Goal: Task Accomplishment & Management: Complete application form

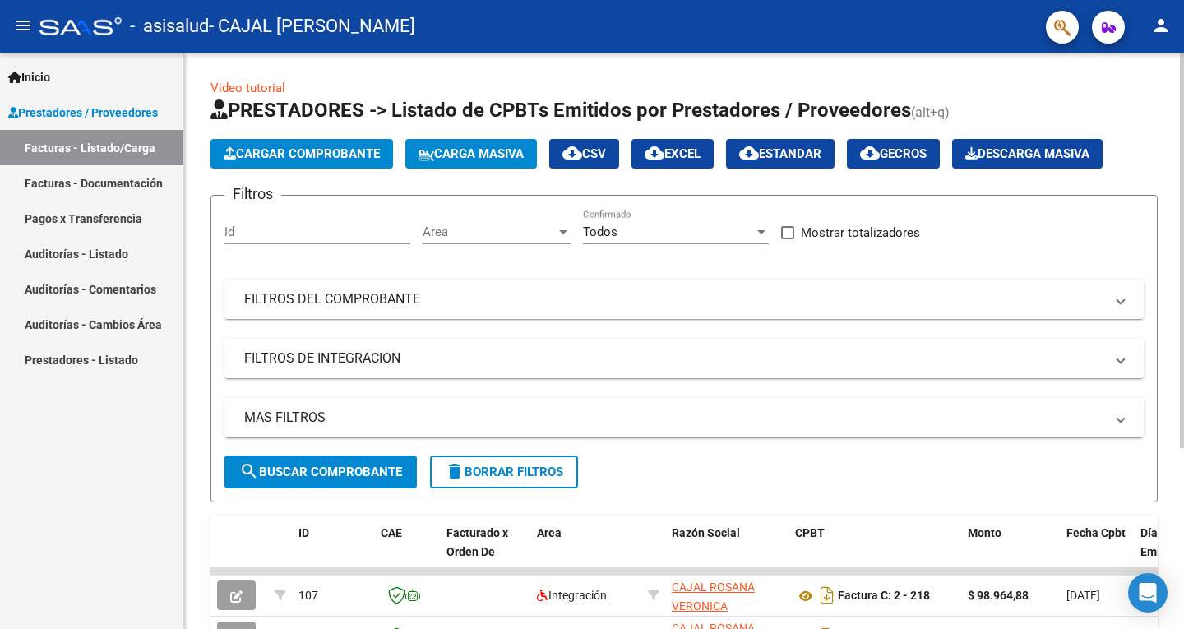
click at [290, 151] on span "Cargar Comprobante" at bounding box center [302, 153] width 156 height 15
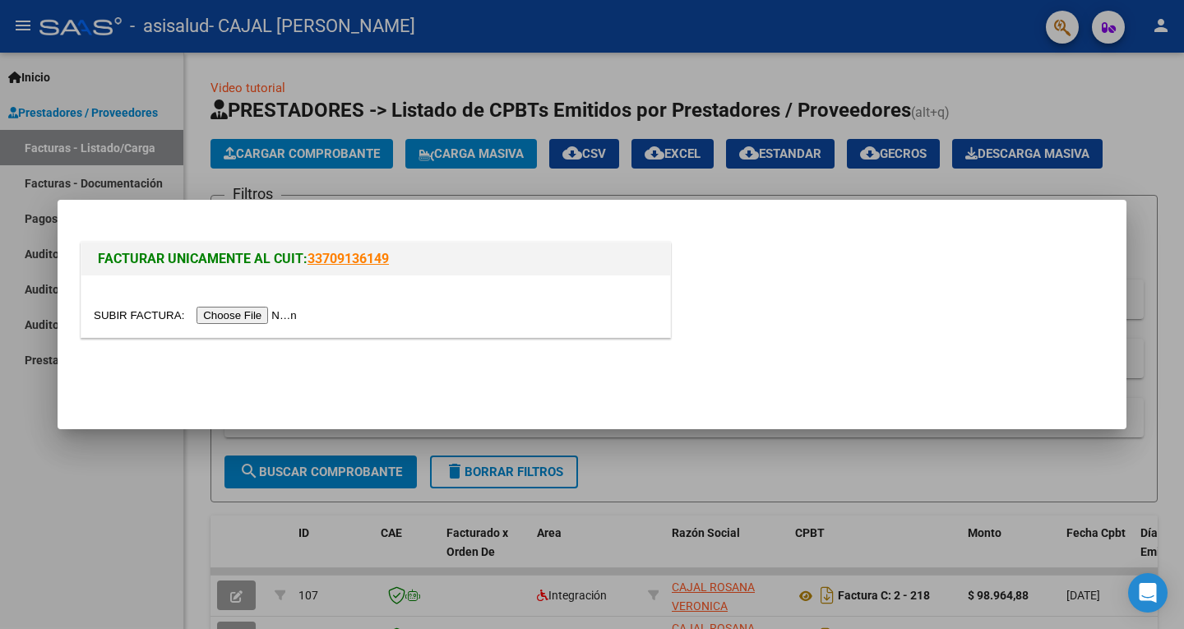
click at [242, 318] on input "file" at bounding box center [198, 315] width 208 height 17
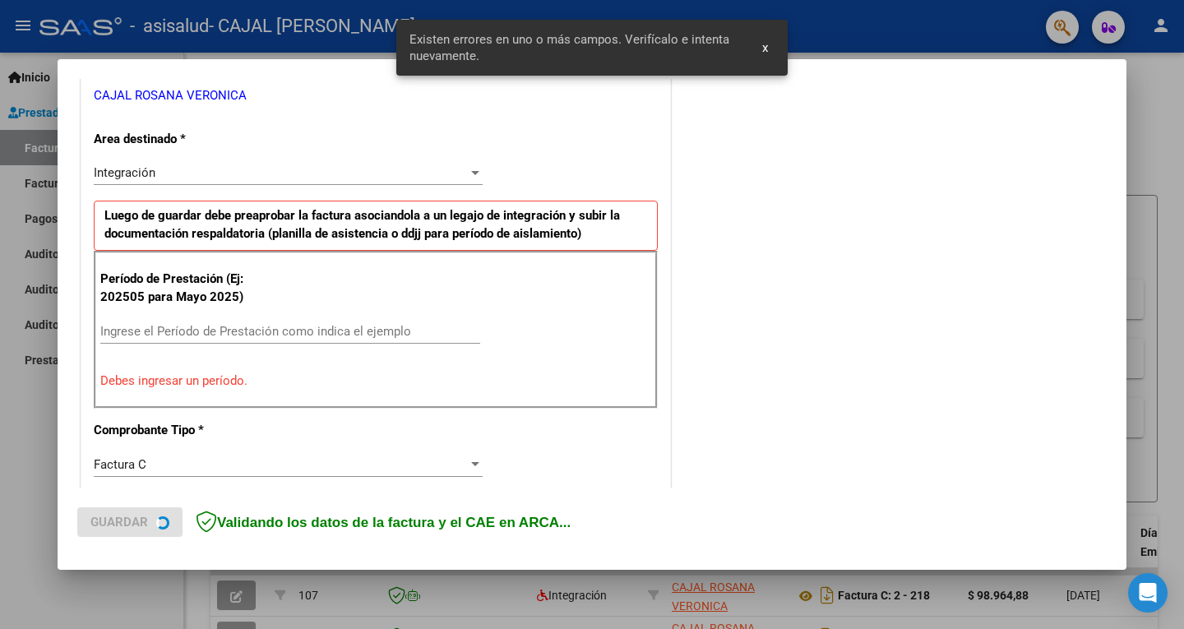
scroll to position [369, 0]
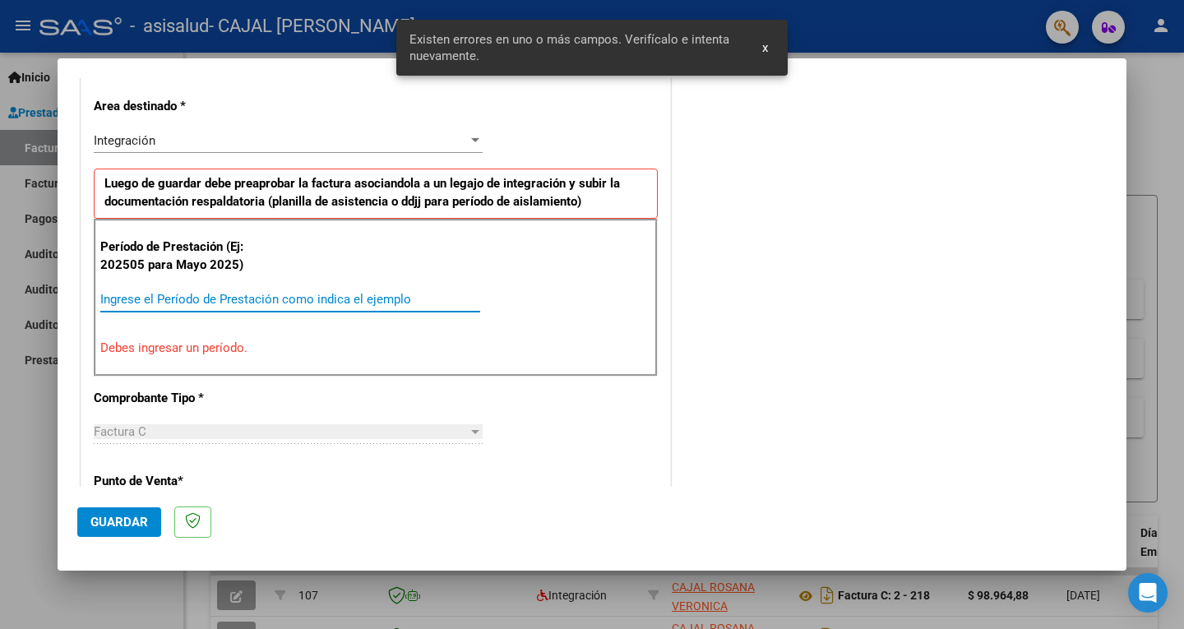
click at [141, 293] on input "Ingrese el Período de Prestación como indica el ejemplo" at bounding box center [290, 299] width 380 height 15
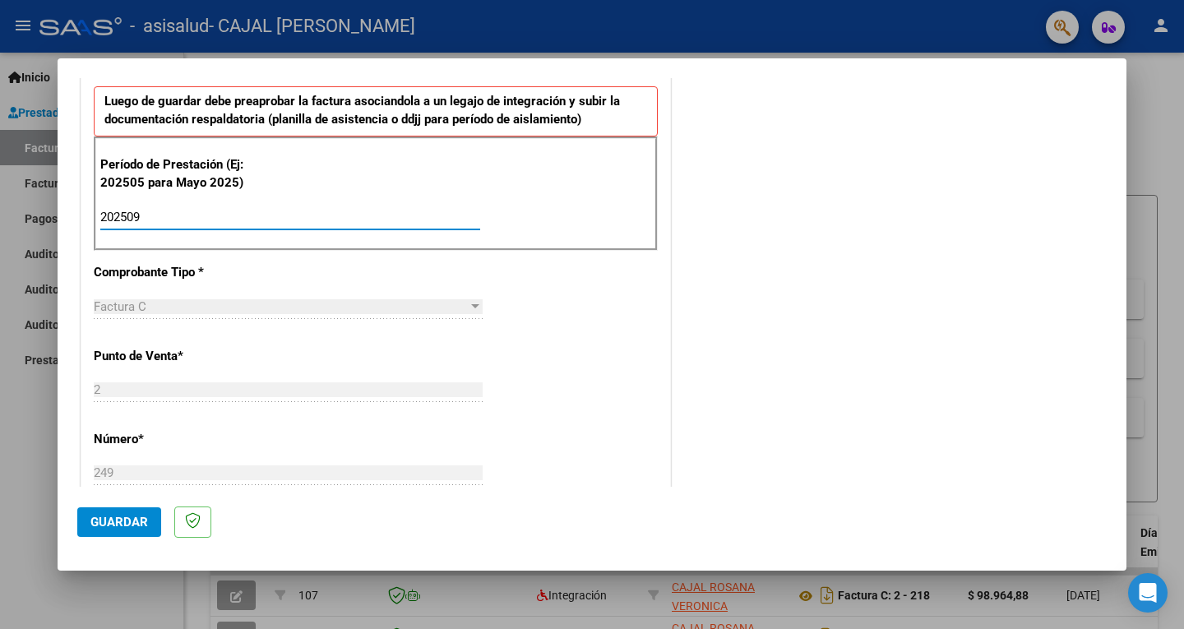
scroll to position [615, 0]
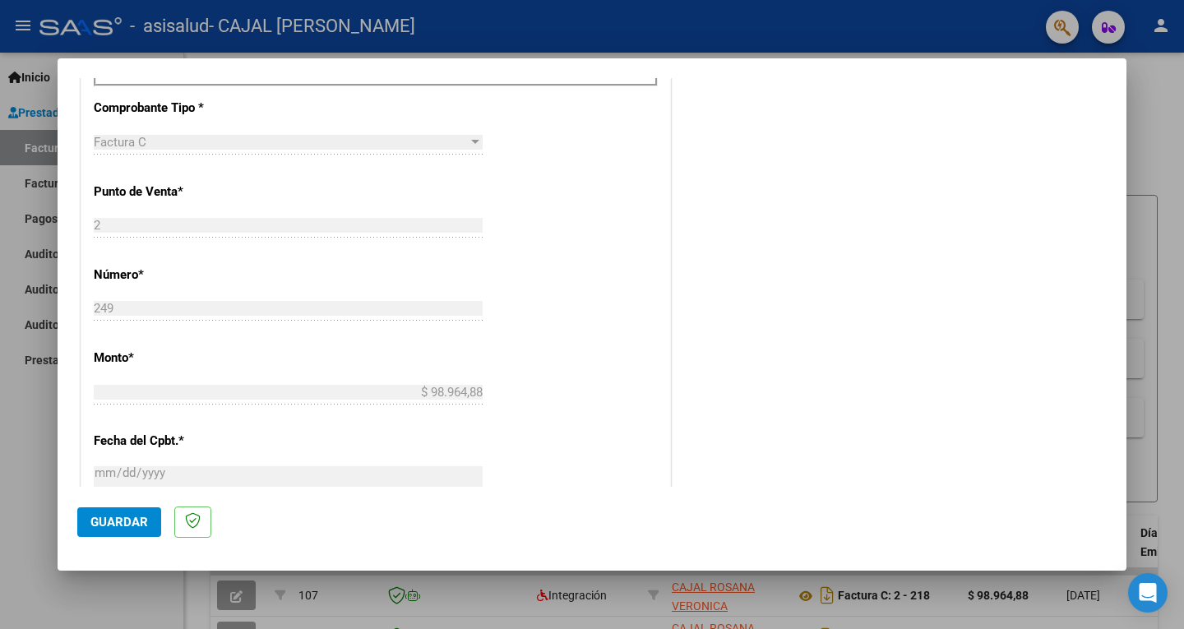
type input "202509"
click at [107, 513] on button "Guardar" at bounding box center [119, 523] width 84 height 30
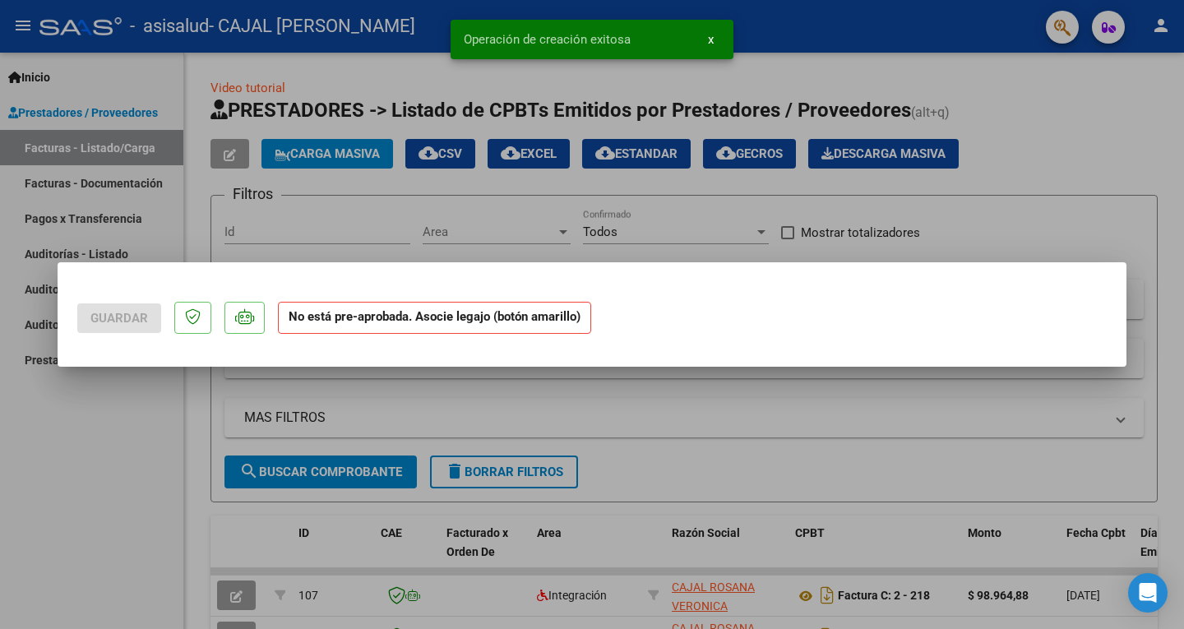
scroll to position [0, 0]
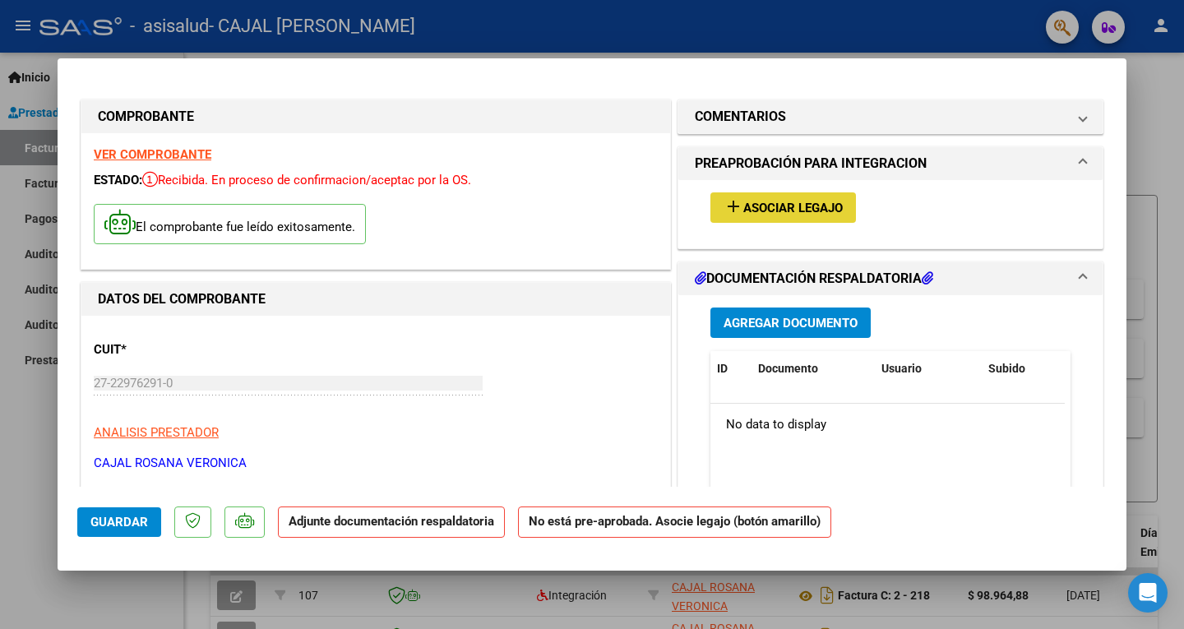
click at [804, 216] on span "Asociar Legajo" at bounding box center [794, 208] width 100 height 15
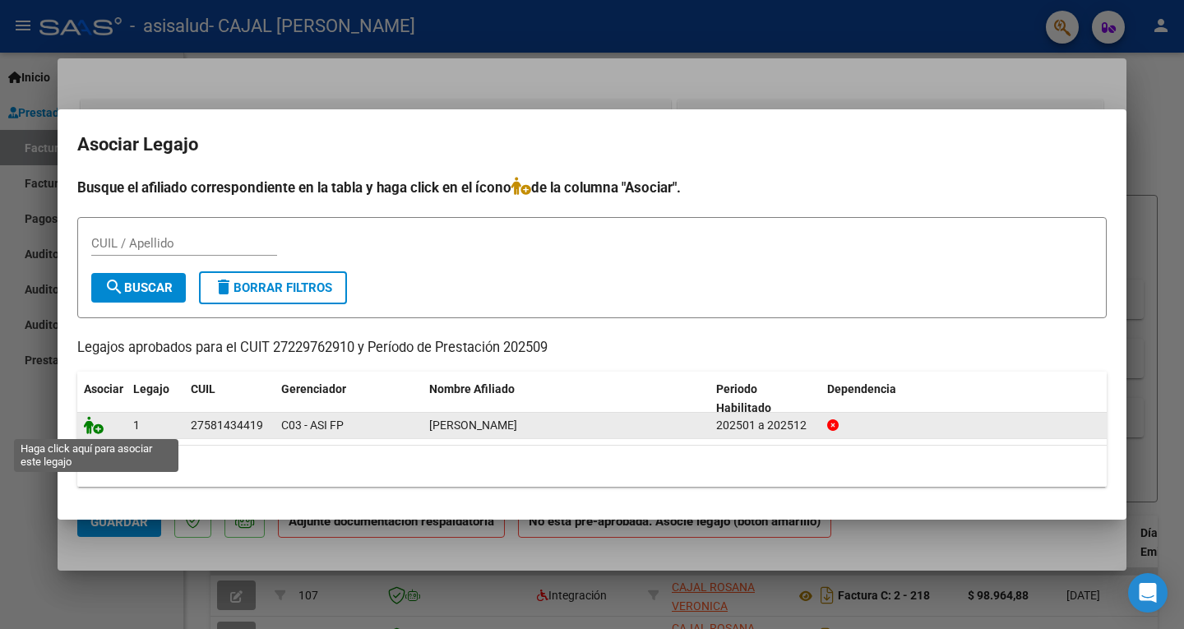
click at [97, 425] on icon at bounding box center [94, 425] width 20 height 18
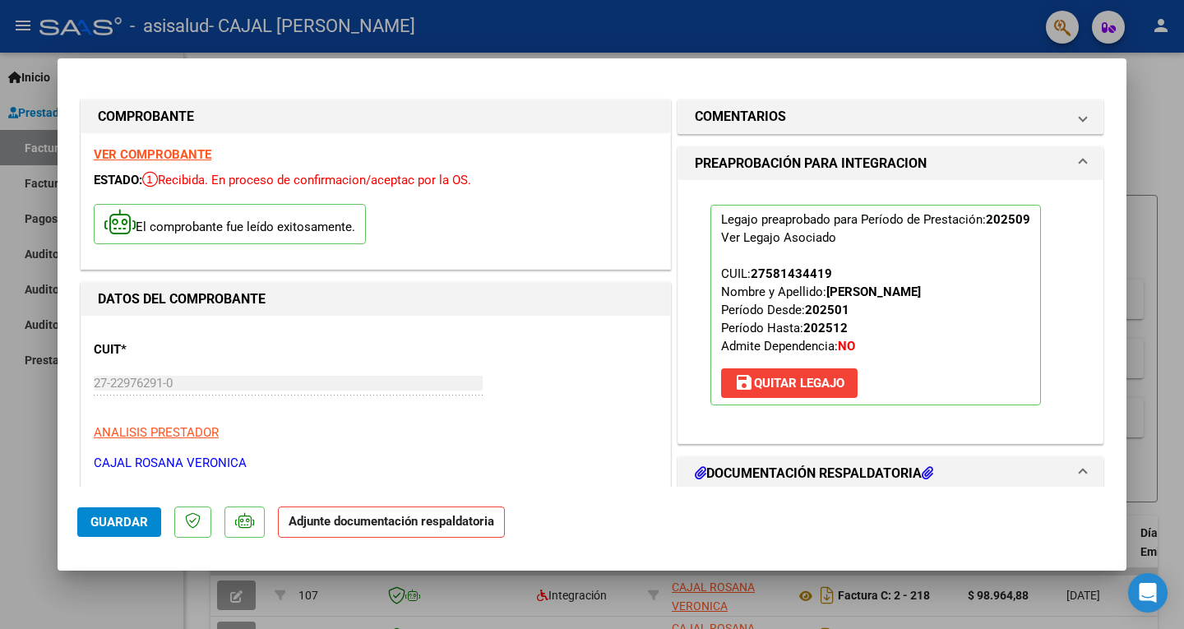
click at [833, 475] on h1 "DOCUMENTACIÓN RESPALDATORIA" at bounding box center [814, 474] width 239 height 20
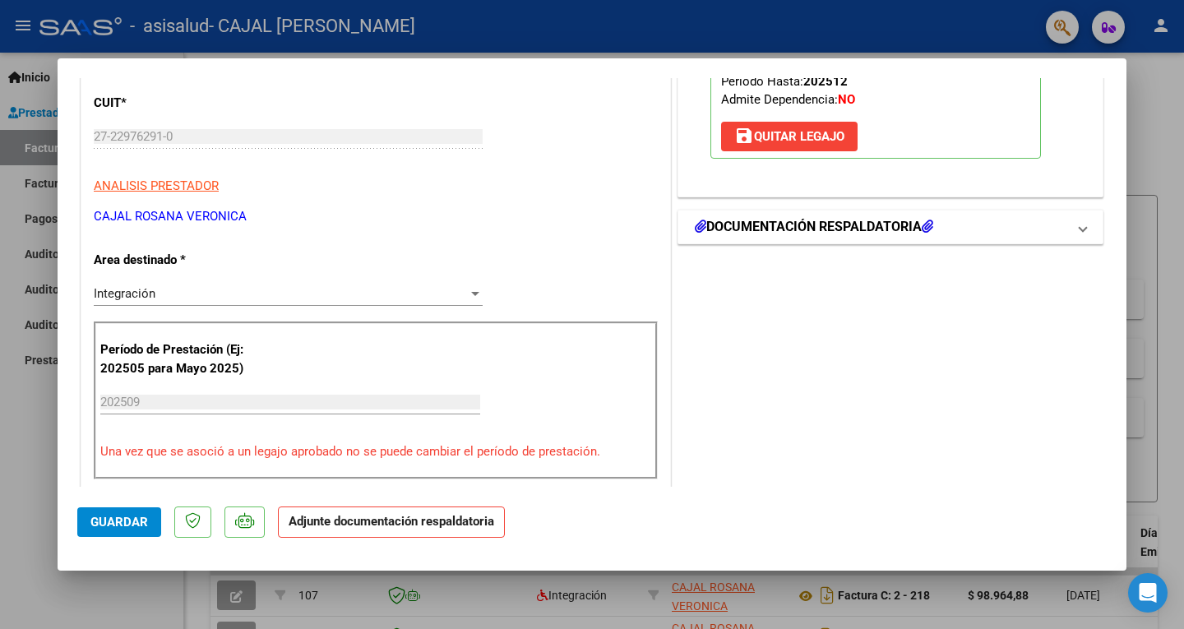
click at [767, 229] on h1 "DOCUMENTACIÓN RESPALDATORIA" at bounding box center [814, 227] width 239 height 20
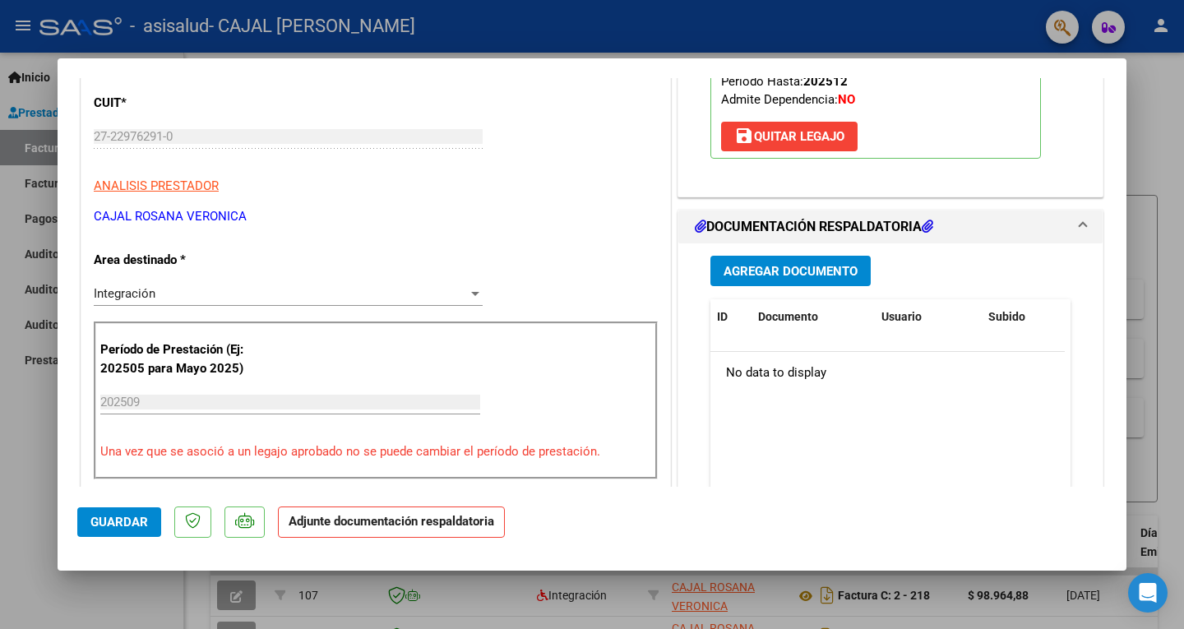
click at [766, 271] on span "Agregar Documento" at bounding box center [791, 271] width 134 height 15
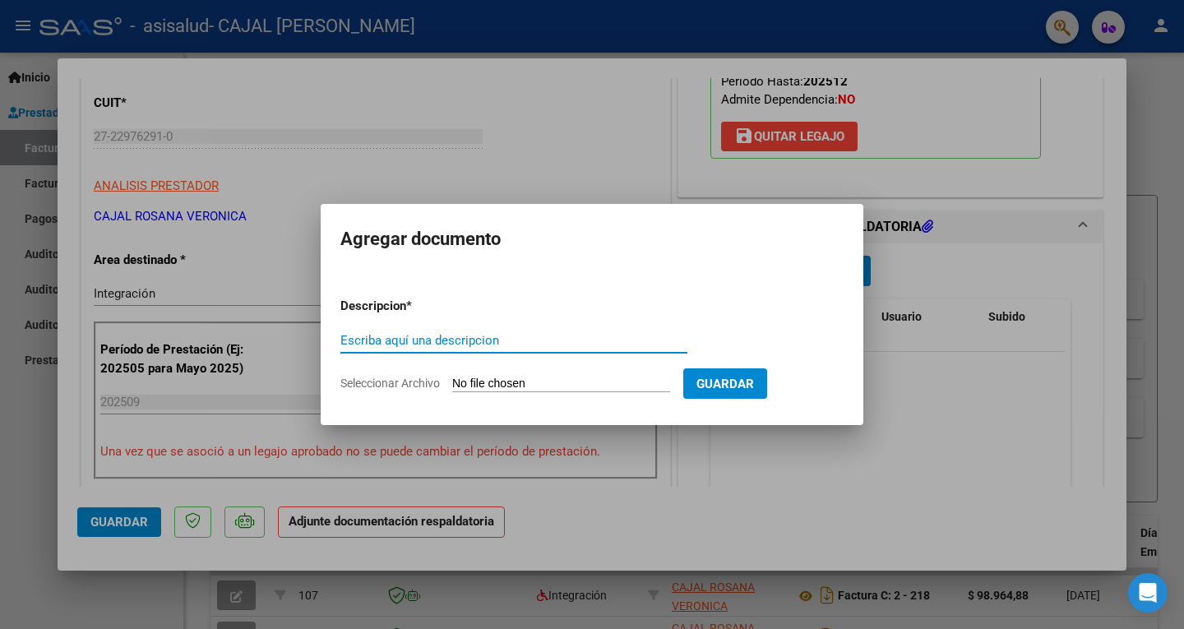
click at [407, 338] on input "Escriba aquí una descripcion" at bounding box center [514, 340] width 347 height 15
click at [510, 383] on input "Seleccionar Archivo" at bounding box center [561, 385] width 218 height 16
type input "C:\fakepath\092025 [PERSON_NAME].pdf"
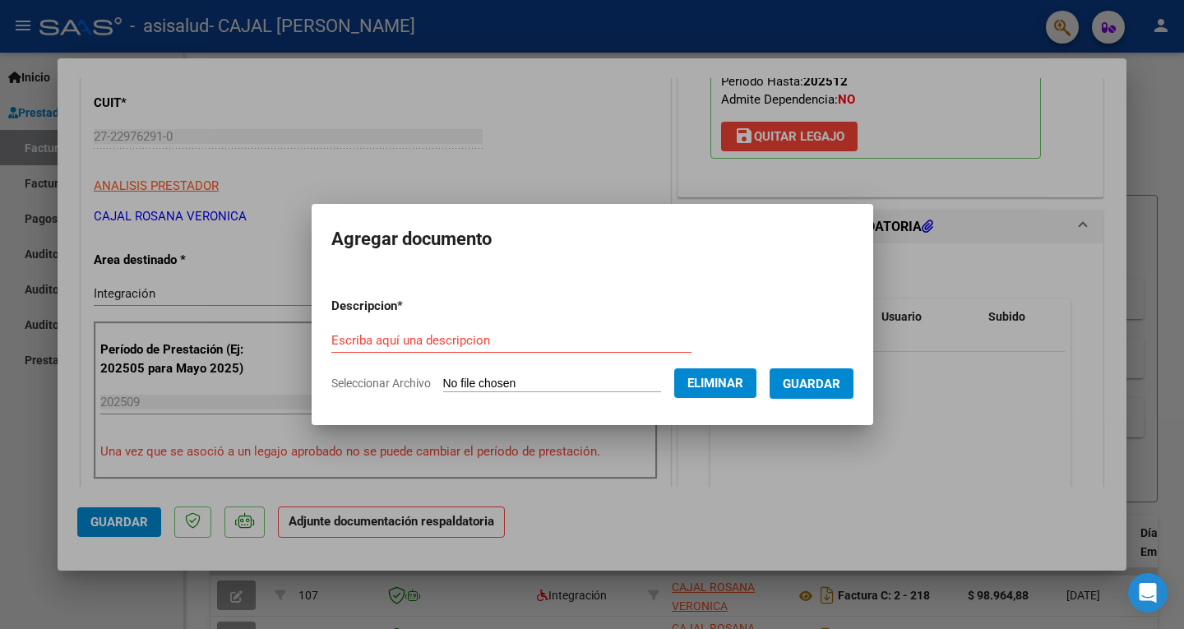
click at [334, 342] on input "Escriba aquí una descripcion" at bounding box center [511, 340] width 360 height 15
type input "Planilla Asistencia"
click at [809, 378] on span "Guardar" at bounding box center [812, 384] width 58 height 15
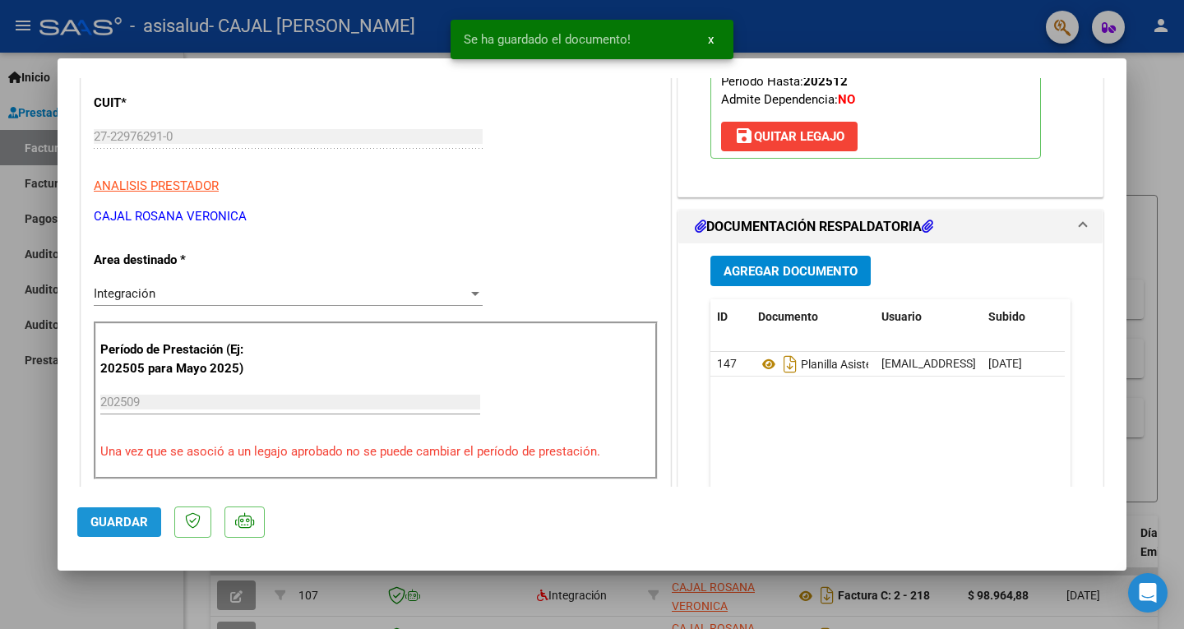
click at [109, 517] on span "Guardar" at bounding box center [119, 522] width 58 height 15
click at [1166, 511] on div at bounding box center [592, 314] width 1184 height 629
type input "$ 0,00"
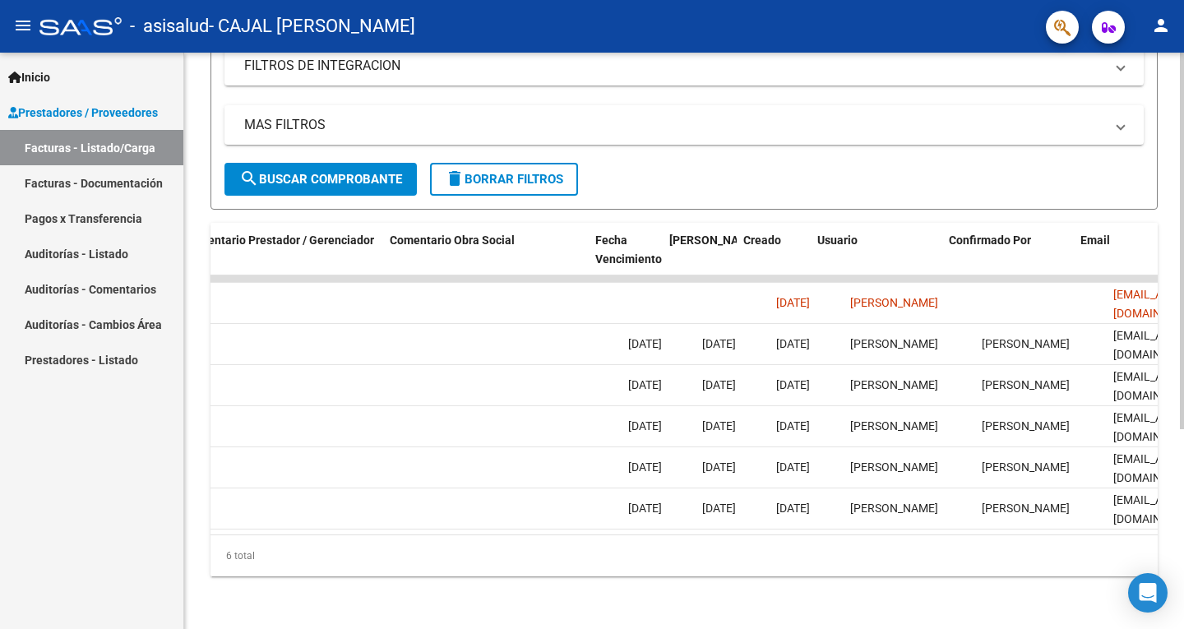
scroll to position [0, 2520]
